Goal: Information Seeking & Learning: Learn about a topic

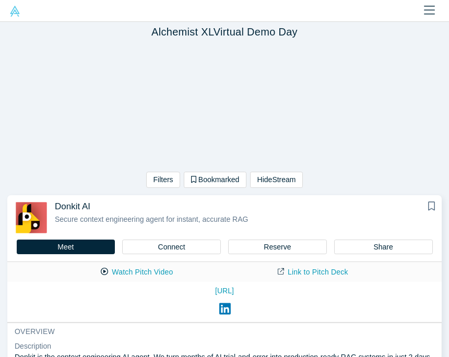
click at [95, 130] on div "Filters AI Artificial Intelligence AI (Artificial Intelligence) B2B SaaS Data A…" at bounding box center [224, 117] width 449 height 150
click at [178, 247] on button "Connect" at bounding box center [171, 247] width 99 height 15
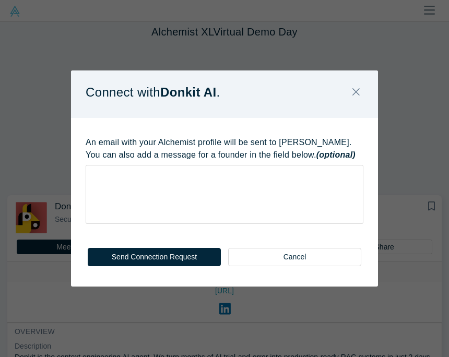
click at [415, 110] on div "Connect with Donkit AI . An email with your Alchemist profile will be sent to […" at bounding box center [224, 178] width 449 height 357
click at [410, 133] on div "Connect with Donkit AI . An email with your Alchemist profile will be sent to […" at bounding box center [224, 178] width 449 height 357
click at [360, 98] on button "Close" at bounding box center [356, 92] width 22 height 22
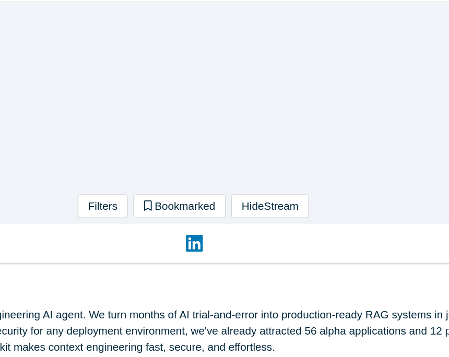
scroll to position [123, 0]
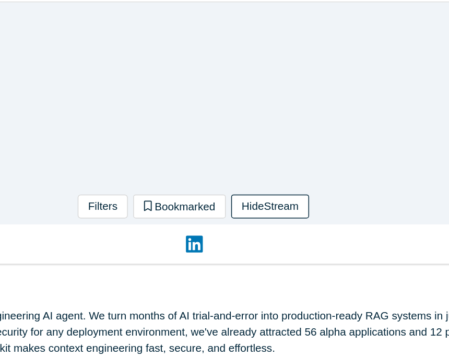
click at [250, 152] on button "Hide Stream" at bounding box center [276, 160] width 53 height 16
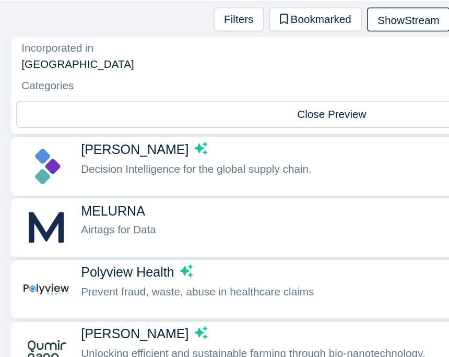
scroll to position [217, 0]
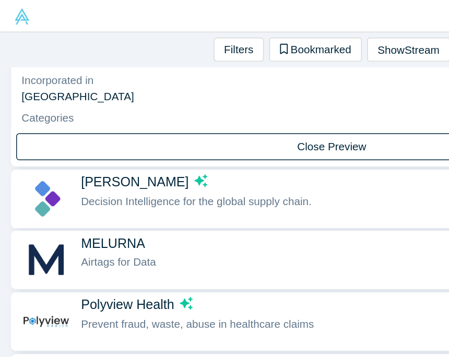
click at [230, 100] on button "Close Preview" at bounding box center [224, 99] width 427 height 18
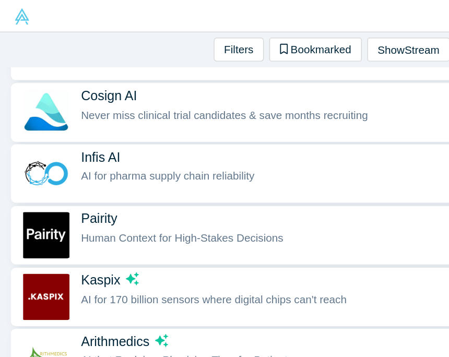
click at [80, 80] on span "Never miss clinical trial candidates & save months recruiting" at bounding box center [152, 78] width 194 height 8
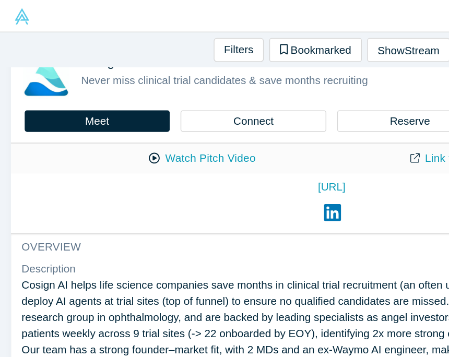
scroll to position [251, 0]
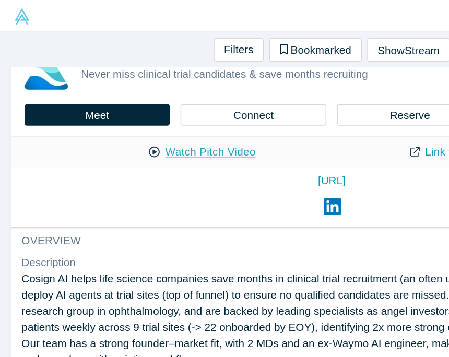
click at [144, 108] on button "Watch Pitch Video" at bounding box center [137, 103] width 94 height 18
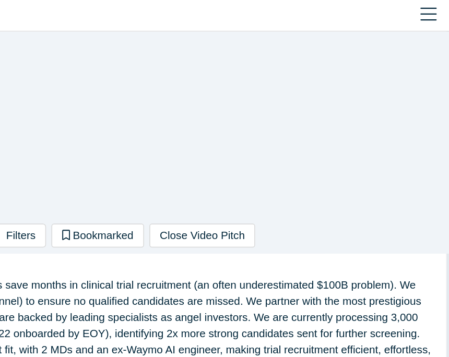
scroll to position [373, 0]
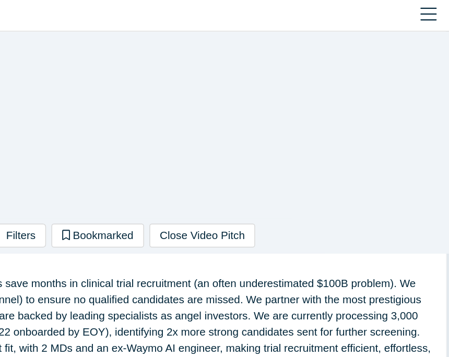
click at [252, 115] on div "Filters AI Artificial Intelligence AI (Artificial Intelligence) B2B SaaS Data A…" at bounding box center [224, 97] width 449 height 150
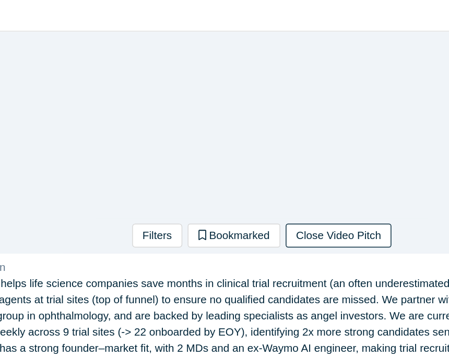
click at [241, 160] on button "Close Video Pitch" at bounding box center [277, 160] width 72 height 16
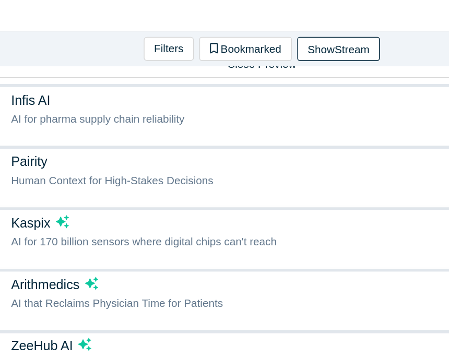
scroll to position [481, 0]
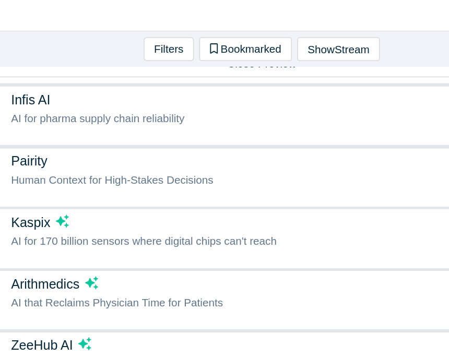
click at [109, 123] on span "Human Context for High-Stakes Decisions" at bounding box center [123, 122] width 137 height 8
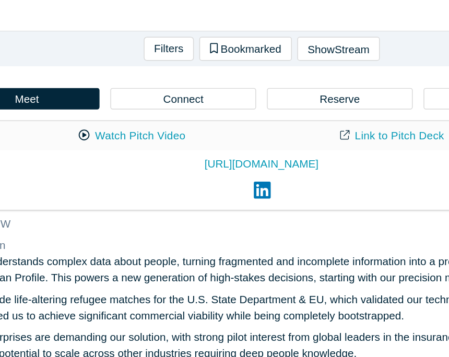
scroll to position [334, 0]
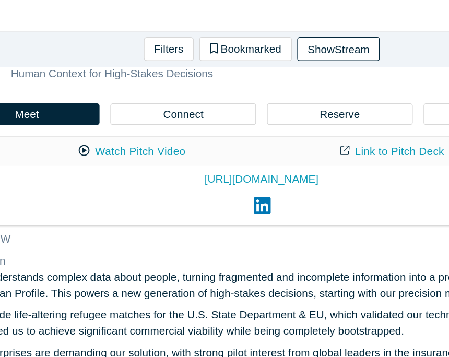
click at [249, 37] on button "Show Stream" at bounding box center [277, 34] width 56 height 16
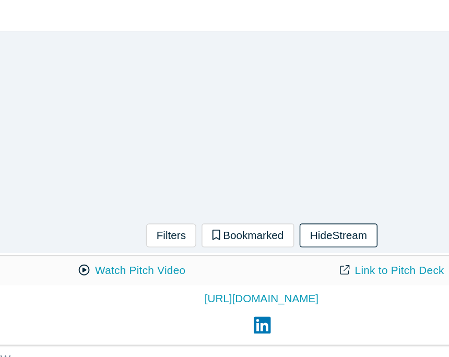
scroll to position [380, 0]
click at [270, 183] on link "Link to Pitch Deck" at bounding box center [313, 183] width 92 height 18
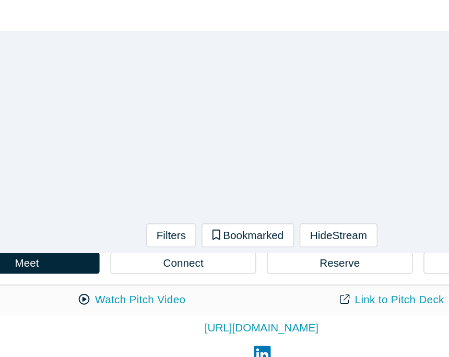
scroll to position [0, 0]
click at [279, 202] on link "Link to Pitch Deck" at bounding box center [313, 203] width 92 height 18
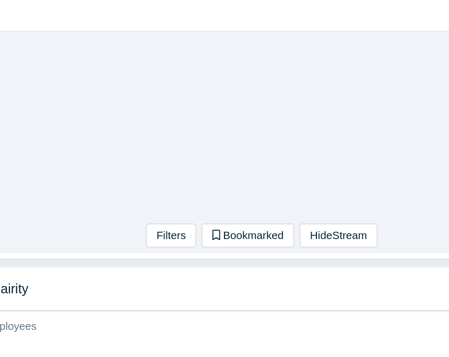
scroll to position [306, 0]
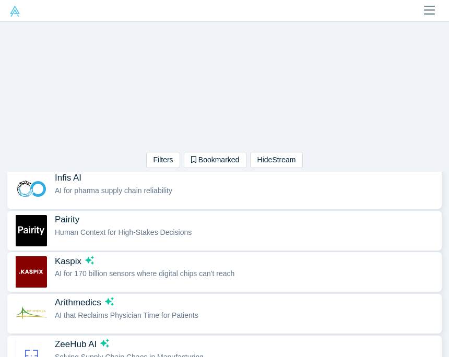
scroll to position [498, 0]
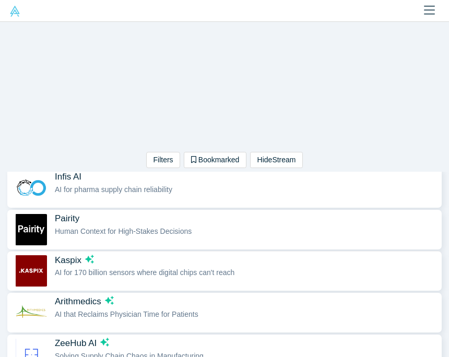
click at [78, 278] on div "Kaspix AI for 170 billion sensors where digital chips can't reach" at bounding box center [246, 271] width 382 height 33
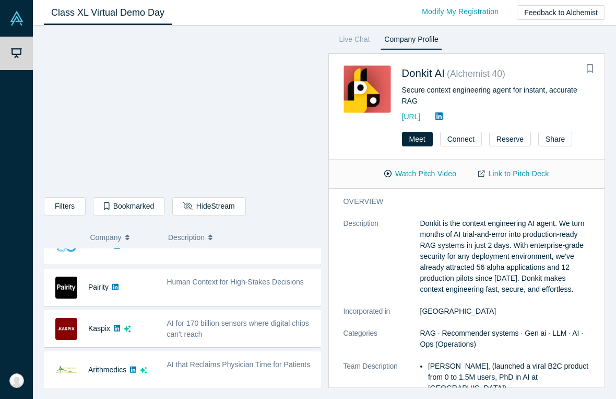
scroll to position [269, 0]
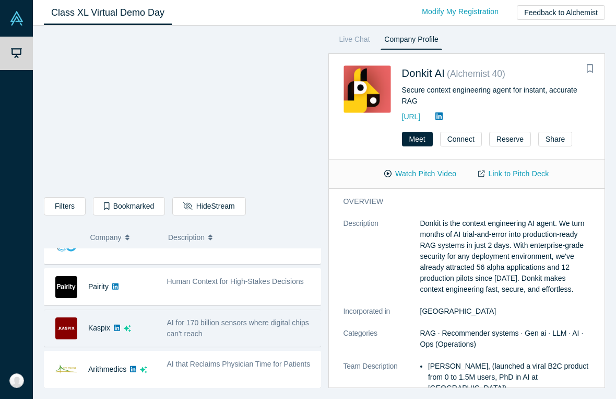
click at [250, 334] on div "AI for 170 billion sensors where digital chips can't reach" at bounding box center [241, 328] width 148 height 22
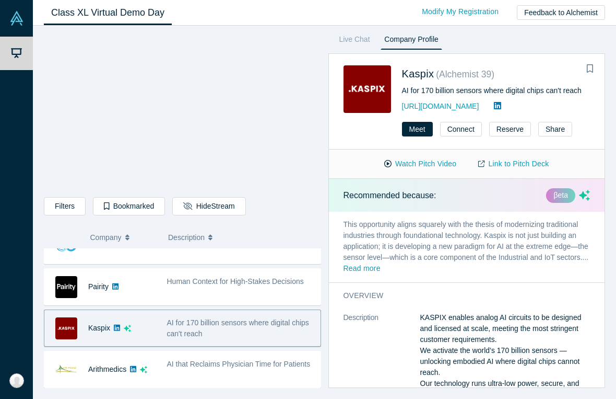
click at [113, 328] on link at bounding box center [117, 328] width 14 height 36
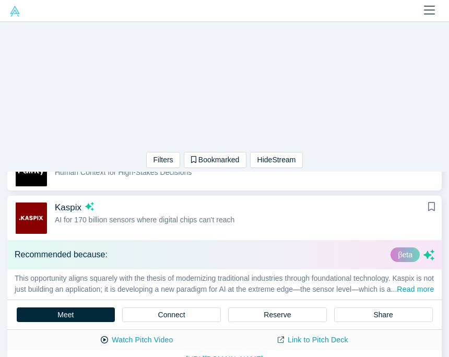
scroll to position [0, 0]
click at [172, 220] on span "AI for 170 billion sensors where digital chips can't reach" at bounding box center [145, 220] width 180 height 8
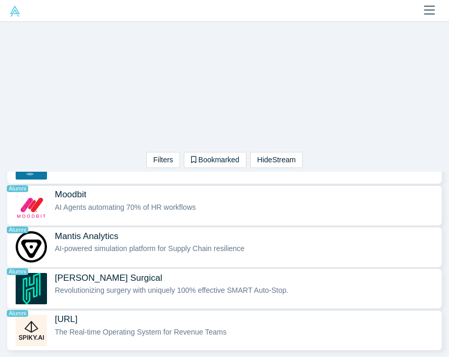
click at [372, 243] on div "AI-powered simulation platform for Supply Chain resilience" at bounding box center [246, 248] width 382 height 11
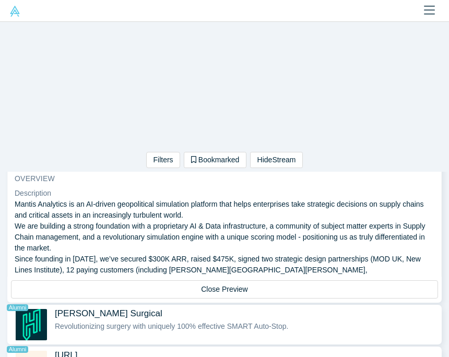
scroll to position [1043, 0]
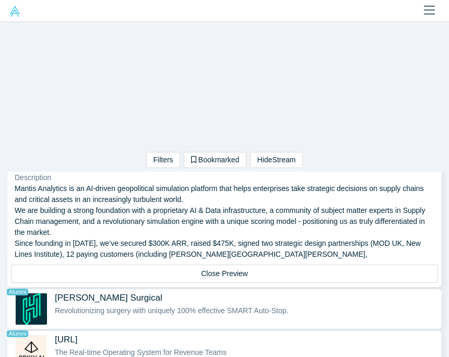
click at [380, 141] on div "Filters AI Artificial Intelligence AI (Artificial Intelligence) B2B SaaS Data A…" at bounding box center [224, 97] width 449 height 150
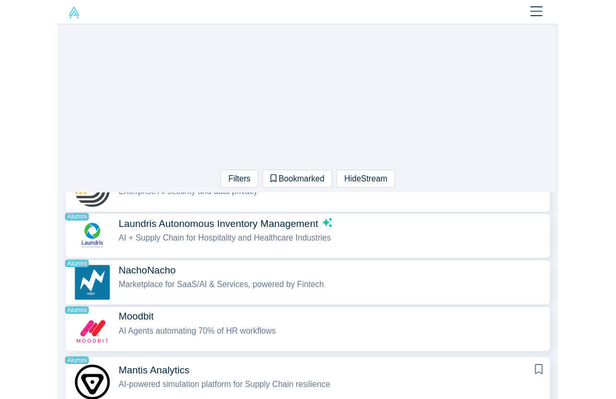
scroll to position [749, 0]
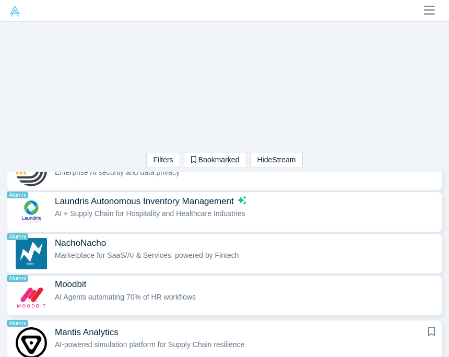
click at [77, 89] on div "Filters AI Artificial Intelligence AI (Artificial Intelligence) B2B SaaS Data A…" at bounding box center [224, 97] width 449 height 150
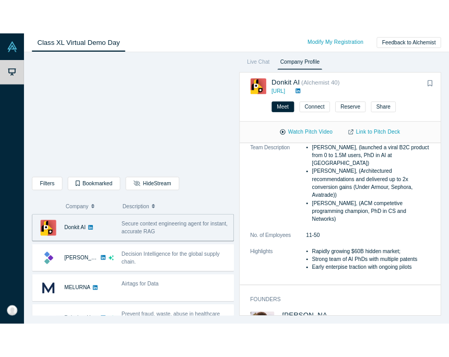
scroll to position [0, 0]
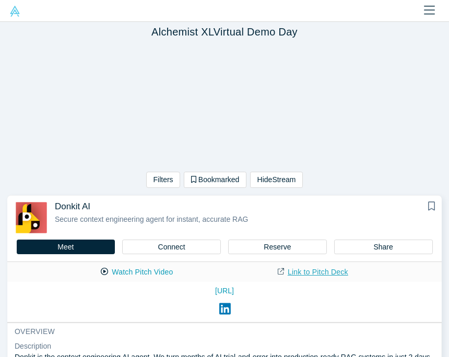
click at [336, 269] on link "Link to Pitch Deck" at bounding box center [313, 272] width 92 height 18
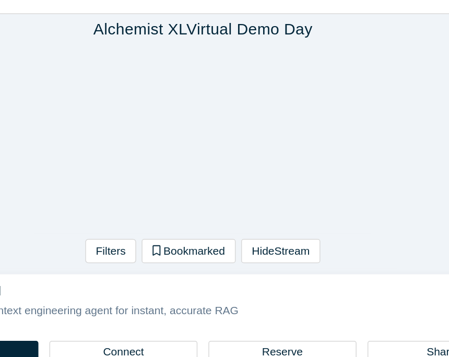
click at [266, 42] on div "Filters AI Artificial Intelligence AI (Artificial Intelligence) B2B SaaS Data A…" at bounding box center [224, 117] width 449 height 150
click at [191, 176] on icon "button" at bounding box center [194, 179] width 6 height 7
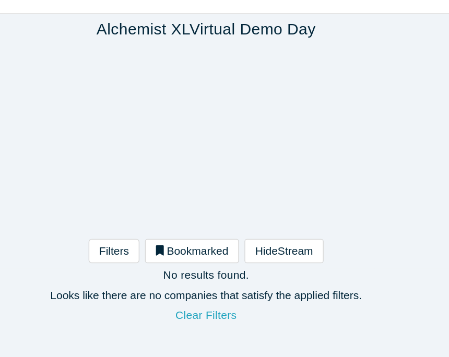
click at [193, 214] on button "Clear Filters" at bounding box center [224, 223] width 63 height 18
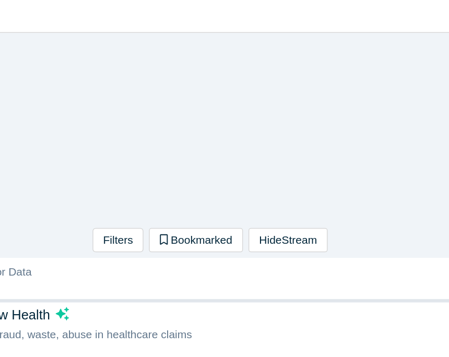
scroll to position [343, 0]
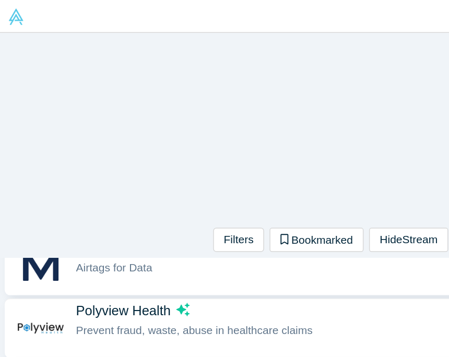
click at [87, 200] on button "Polyview Health Prevent fraud, waste, abuse in healthcare claims" at bounding box center [224, 219] width 435 height 39
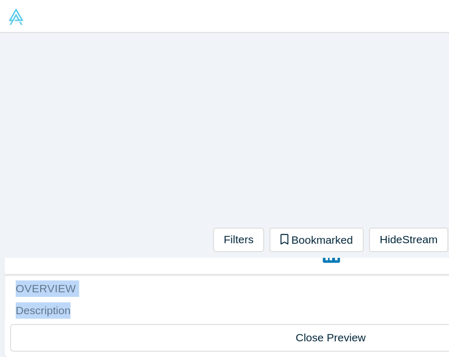
scroll to position [340, 0]
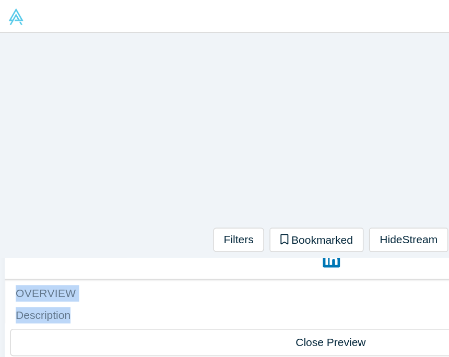
click at [62, 165] on div "Filters AI Artificial Intelligence AI (Artificial Intelligence) B2B SaaS Data A…" at bounding box center [224, 97] width 449 height 150
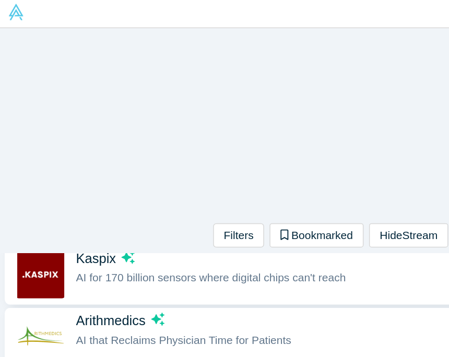
scroll to position [583, 0]
click at [124, 189] on span "AI for 170 billion sensors where digital chips can't reach" at bounding box center [145, 188] width 180 height 8
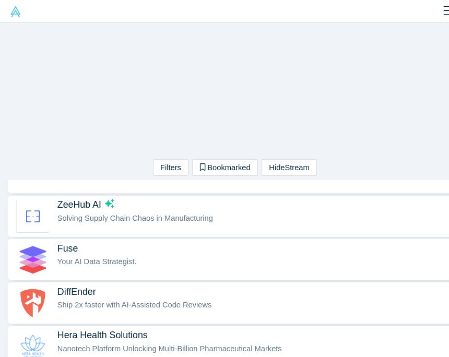
scroll to position [647, 0]
click at [35, 255] on img "button" at bounding box center [31, 247] width 33 height 31
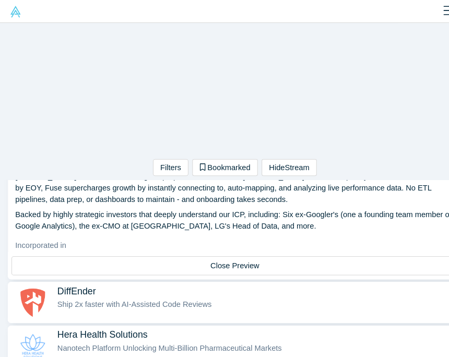
scroll to position [11, 0]
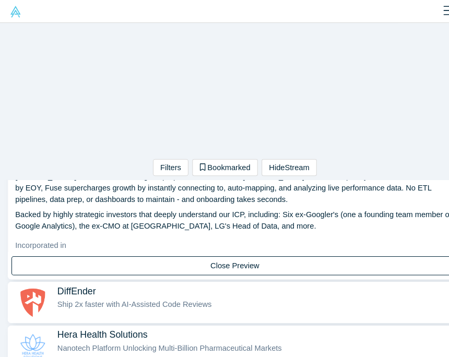
click at [79, 254] on button "Close Preview" at bounding box center [224, 254] width 427 height 18
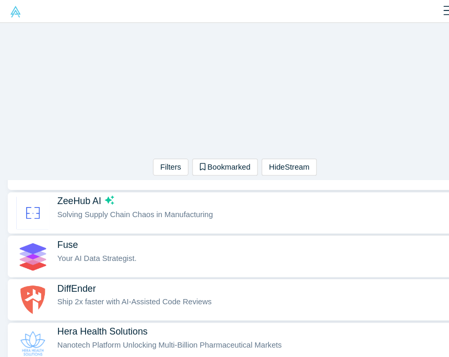
scroll to position [424, 0]
click at [368, 110] on div "Filters AI Artificial Intelligence AI (Artificial Intelligence) B2B SaaS Data A…" at bounding box center [224, 97] width 449 height 150
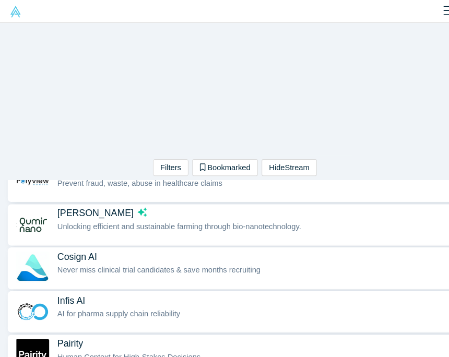
scroll to position [168, 0]
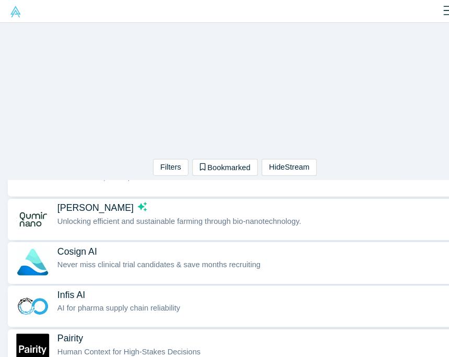
click at [368, 146] on div "Filters AI Artificial Intelligence AI (Artificial Intelligence) B2B SaaS Data A…" at bounding box center [224, 97] width 449 height 150
click at [56, 91] on div "Filters AI Artificial Intelligence AI (Artificial Intelligence) B2B SaaS Data A…" at bounding box center [224, 97] width 449 height 150
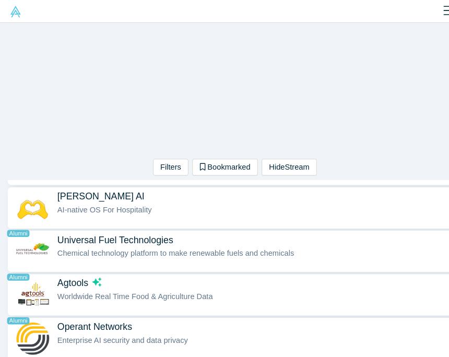
scroll to position [604, 0]
